Goal: Task Accomplishment & Management: Manage account settings

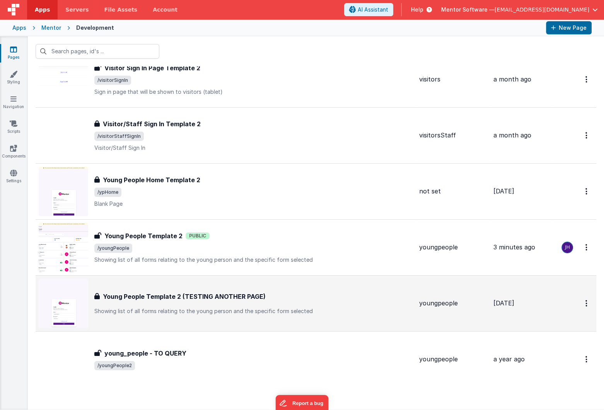
scroll to position [2845, 0]
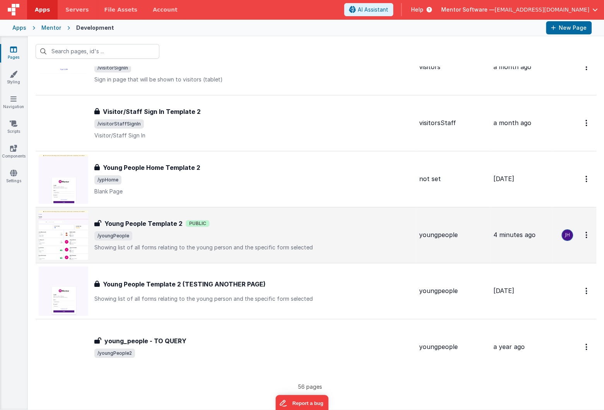
click at [182, 231] on span "/youngPeople" at bounding box center [253, 235] width 318 height 9
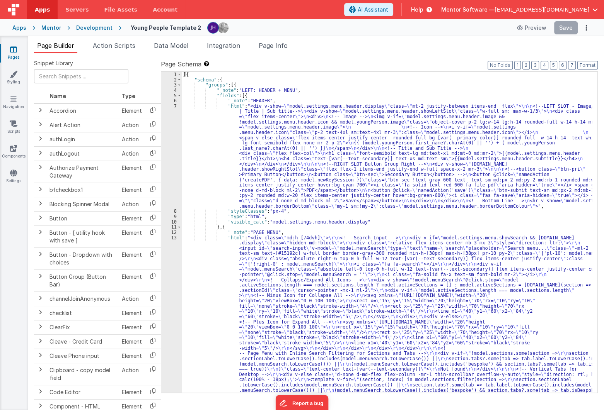
click at [262, 49] on span "Page Info" at bounding box center [272, 46] width 29 height 8
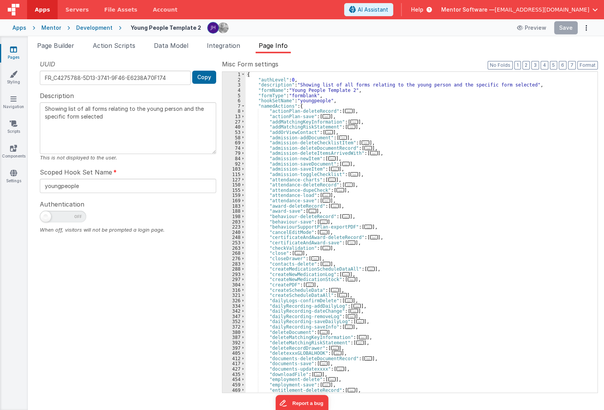
click at [10, 51] on icon at bounding box center [13, 50] width 7 height 8
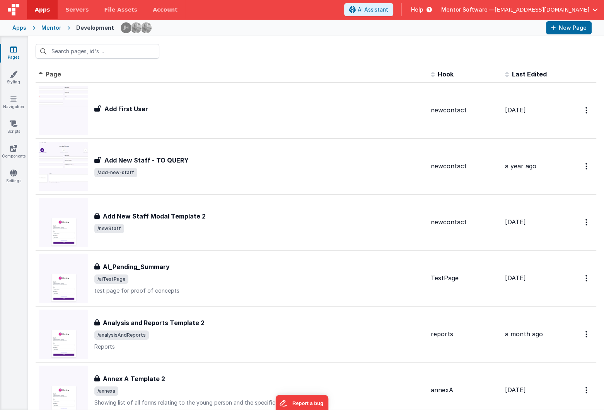
click at [553, 10] on span "[EMAIL_ADDRESS][DOMAIN_NAME]" at bounding box center [541, 10] width 95 height 8
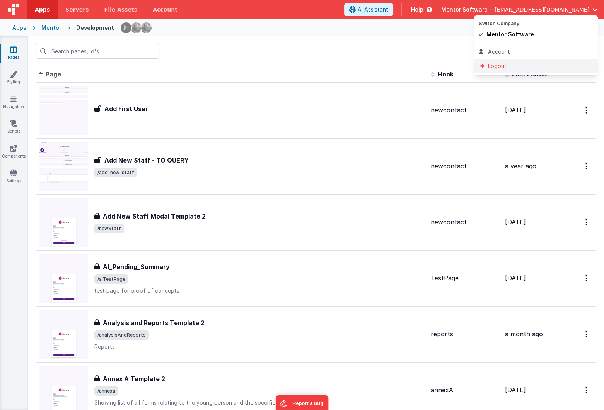
click at [531, 68] on div "Logout" at bounding box center [535, 66] width 114 height 8
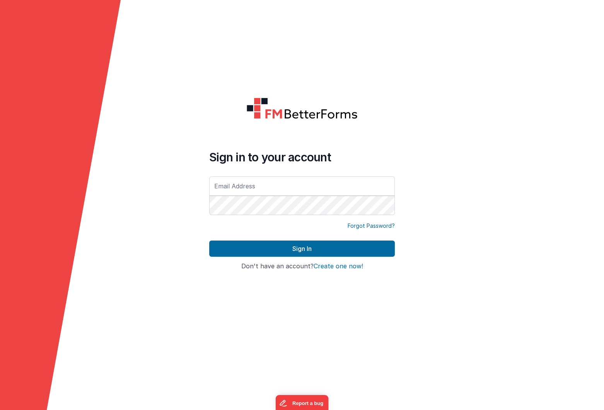
type input "[EMAIL_ADDRESS][DOMAIN_NAME]"
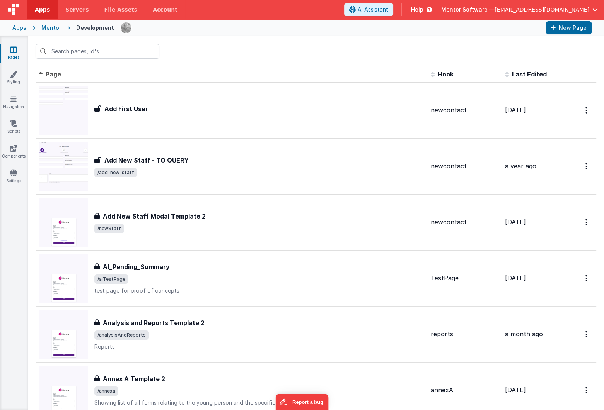
click at [563, 10] on span "[EMAIL_ADDRESS][DOMAIN_NAME]" at bounding box center [541, 10] width 95 height 8
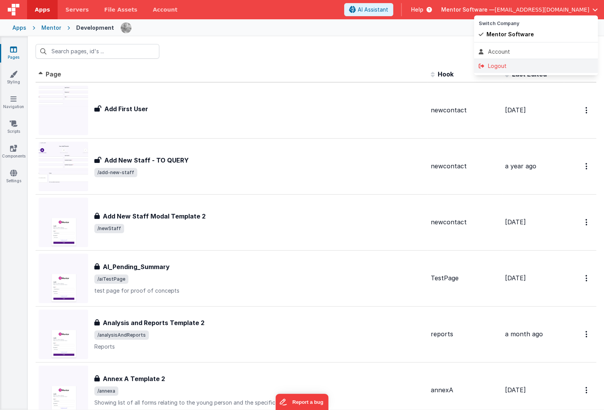
click at [539, 62] on div "Logout" at bounding box center [535, 66] width 114 height 8
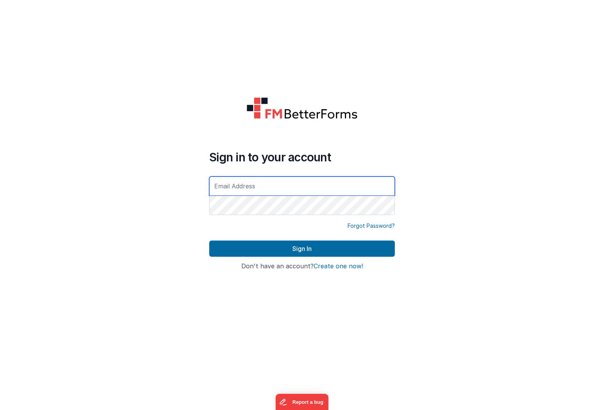
type input "[EMAIL_ADDRESS][DOMAIN_NAME]"
